Goal: Task Accomplishment & Management: Manage account settings

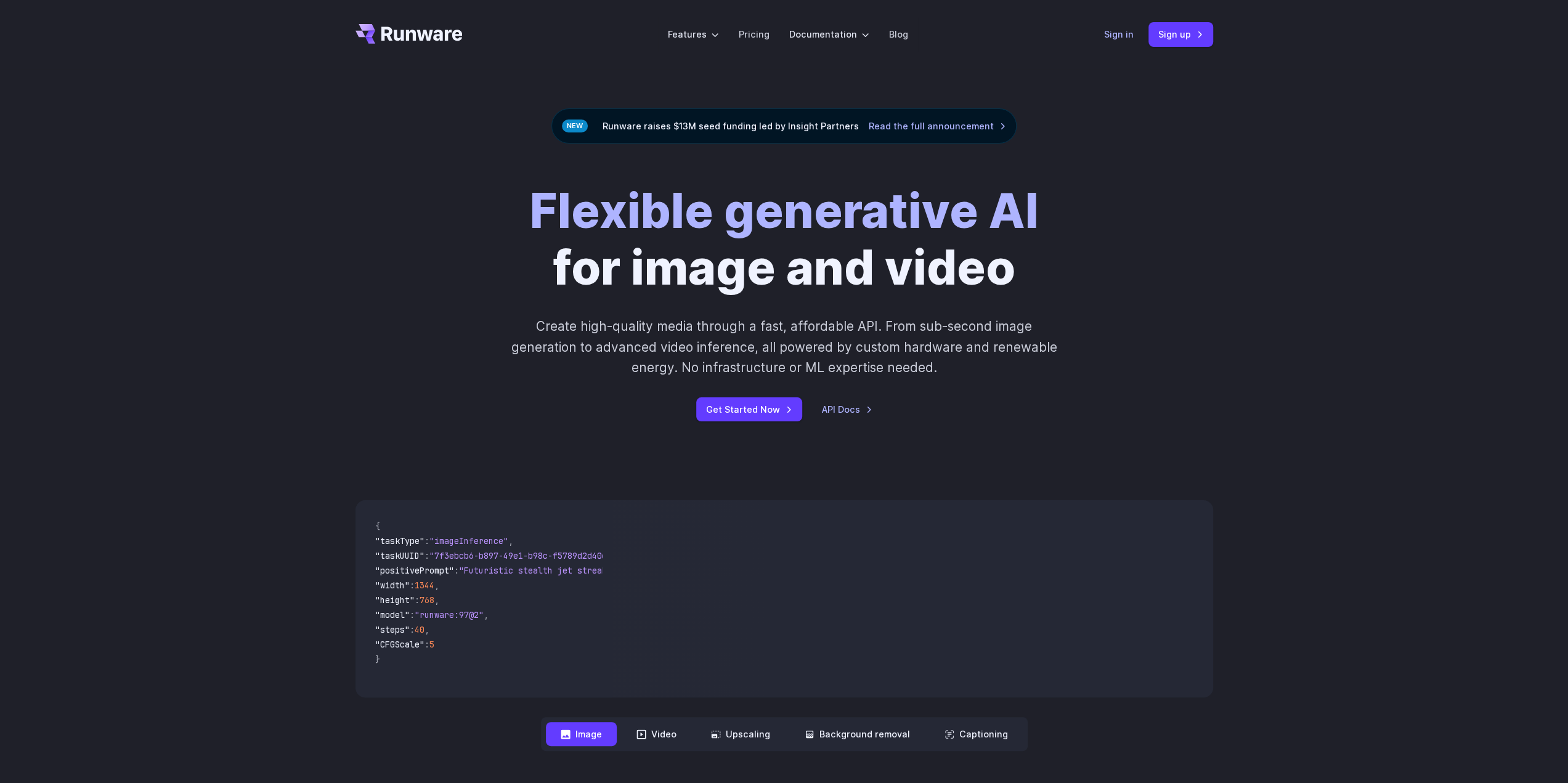
click at [1123, 35] on link "Sign in" at bounding box center [1119, 34] width 29 height 14
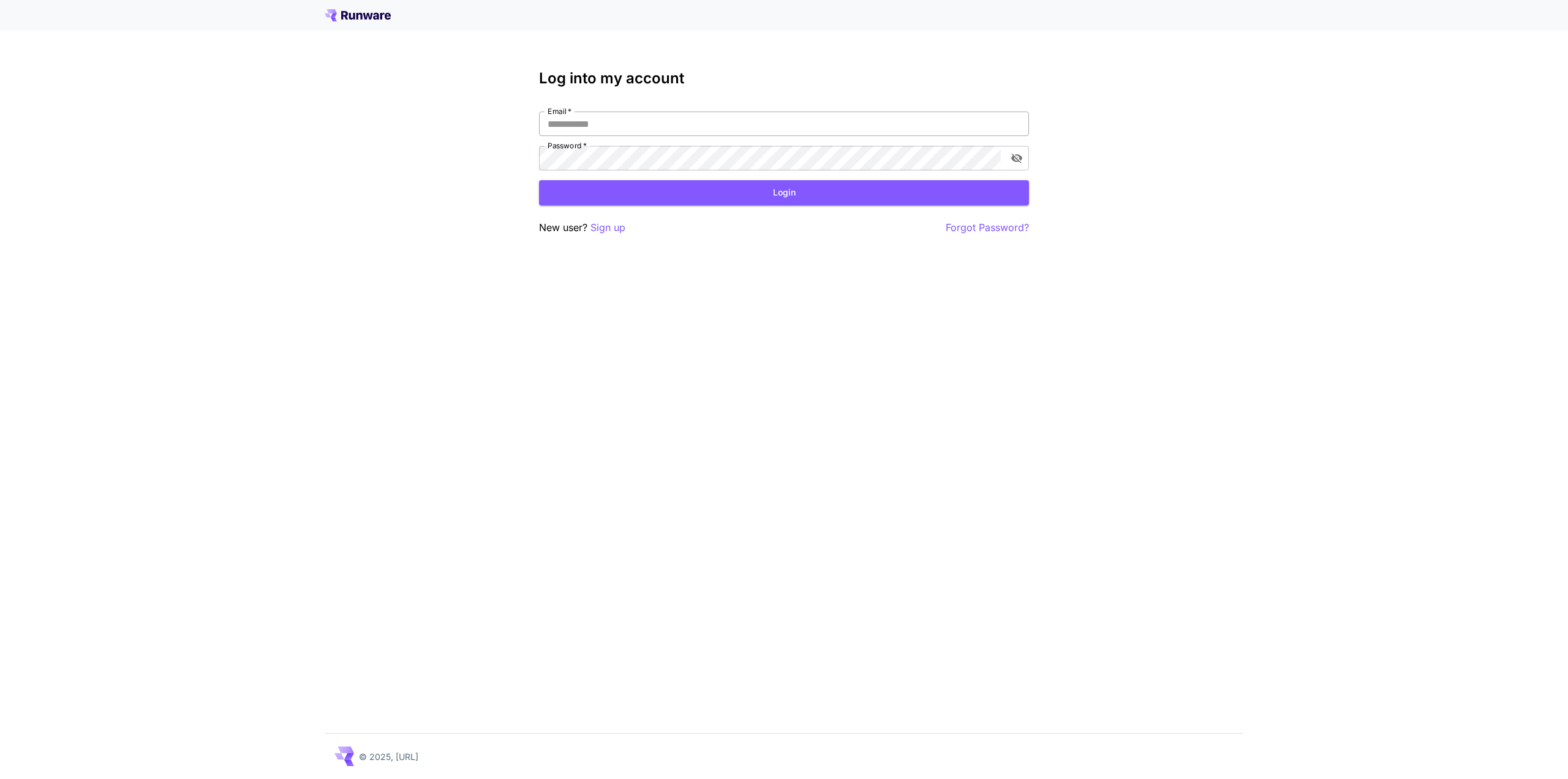
click at [696, 131] on input "Email   *" at bounding box center [784, 124] width 490 height 25
click at [279, 138] on div "Log into my account Email   * Email   * Password   * Password   * Login New use…" at bounding box center [784, 390] width 1568 height 779
